Goal: Task Accomplishment & Management: Complete application form

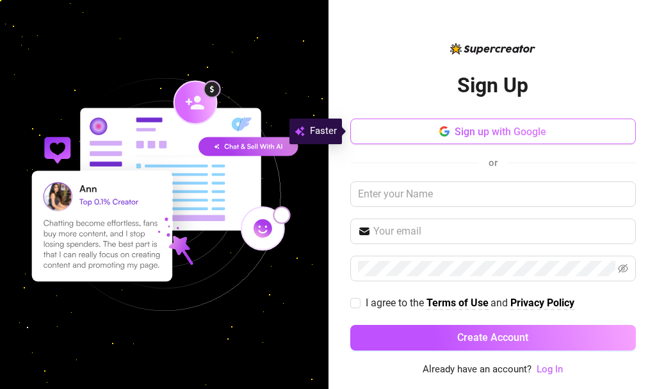
click at [550, 130] on button "Sign up with Google" at bounding box center [493, 132] width 286 height 26
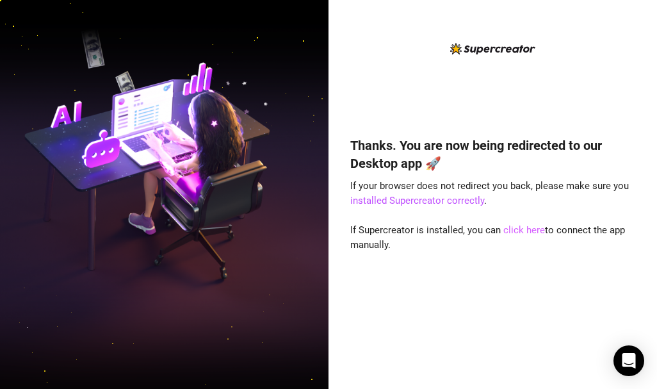
click at [522, 230] on link "click here" at bounding box center [525, 230] width 42 height 12
